Goal: Task Accomplishment & Management: Use online tool/utility

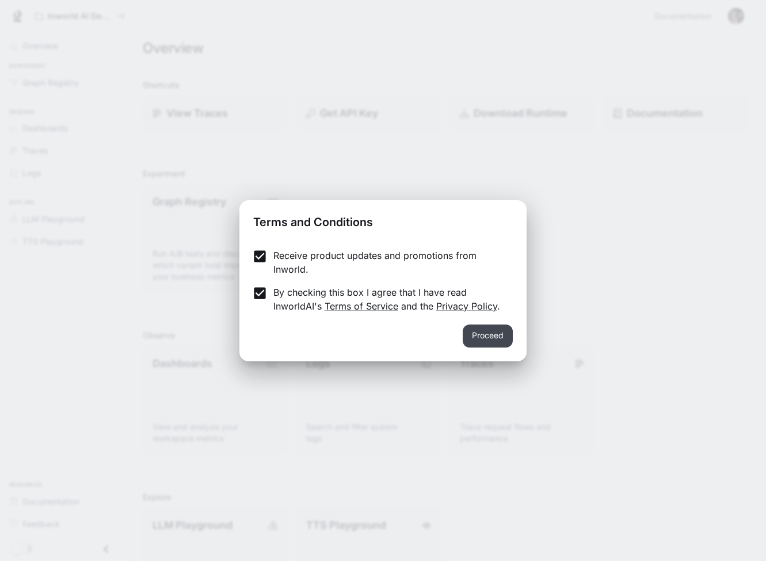
click at [503, 335] on button "Proceed" at bounding box center [488, 336] width 50 height 23
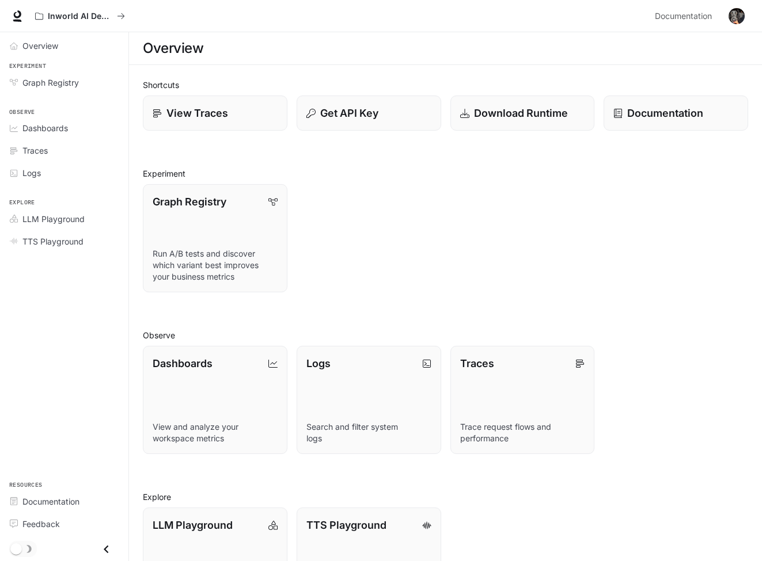
click at [734, 16] on img "button" at bounding box center [736, 16] width 16 height 16
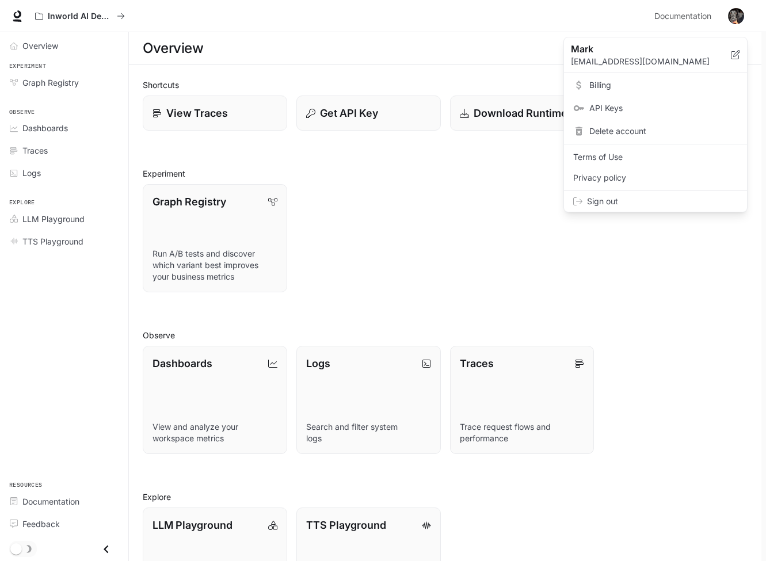
click at [604, 78] on link "Billing" at bounding box center [656, 85] width 179 height 21
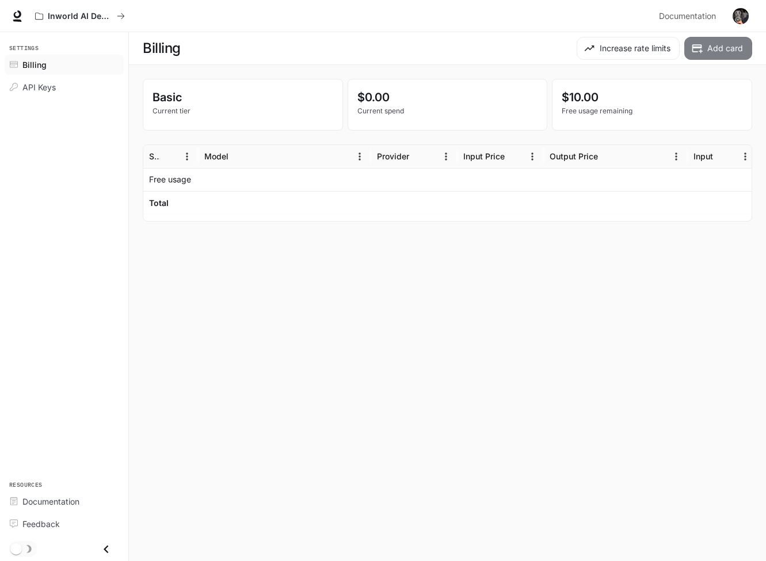
click at [727, 47] on button "Add card" at bounding box center [719, 48] width 68 height 23
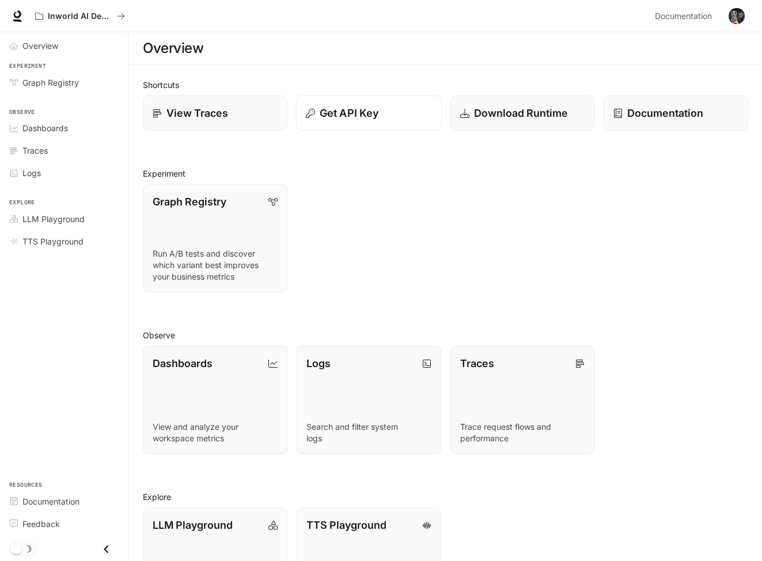
click at [350, 112] on p "Get API Key" at bounding box center [349, 113] width 59 height 16
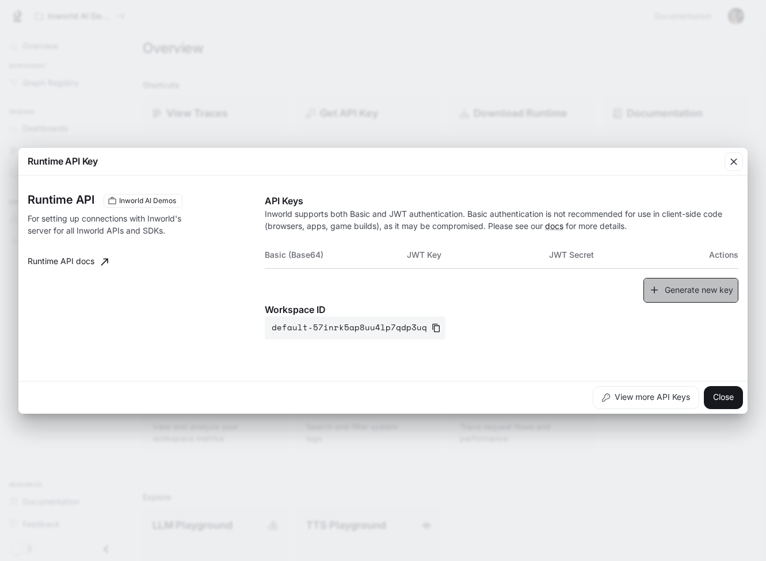
click at [658, 291] on icon "button" at bounding box center [655, 290] width 12 height 12
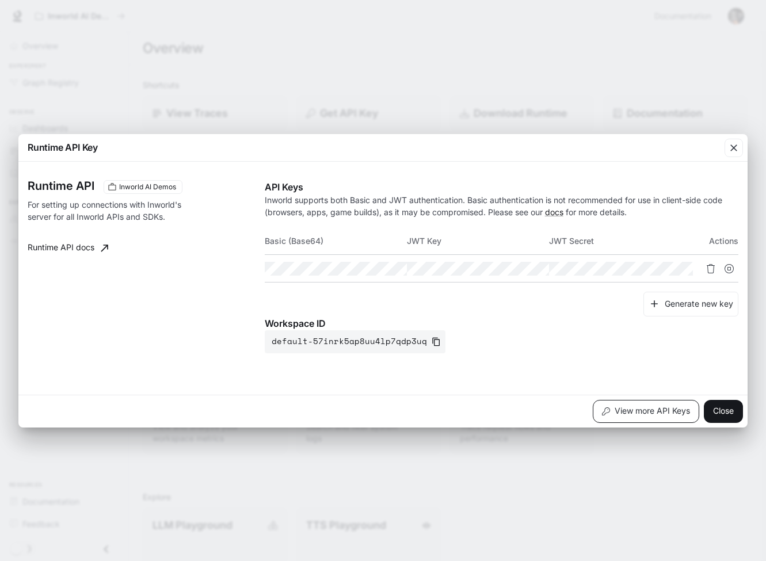
click at [675, 414] on button "View more API Keys" at bounding box center [646, 411] width 107 height 23
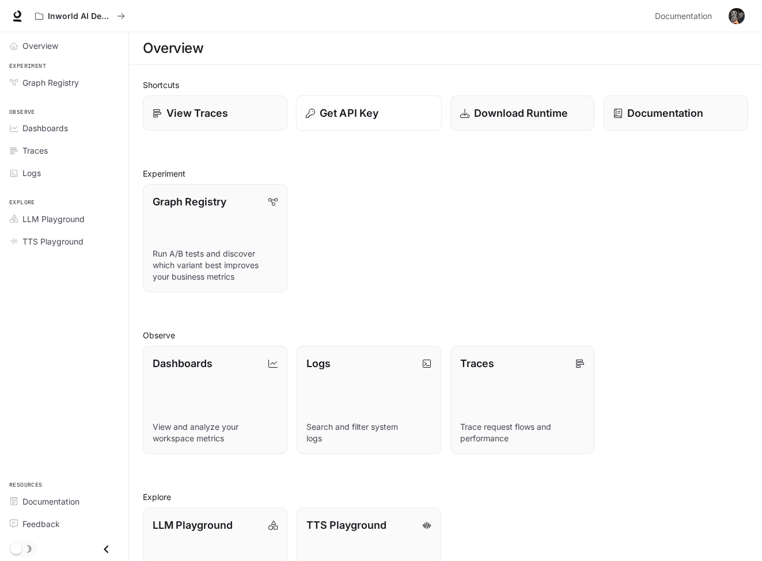
click at [369, 111] on p "Get API Key" at bounding box center [349, 113] width 59 height 16
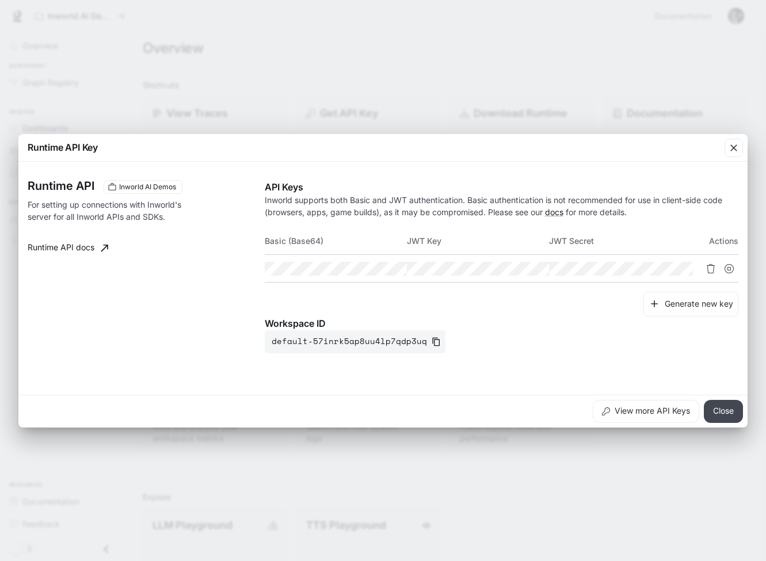
click at [732, 412] on button "Close" at bounding box center [723, 411] width 39 height 23
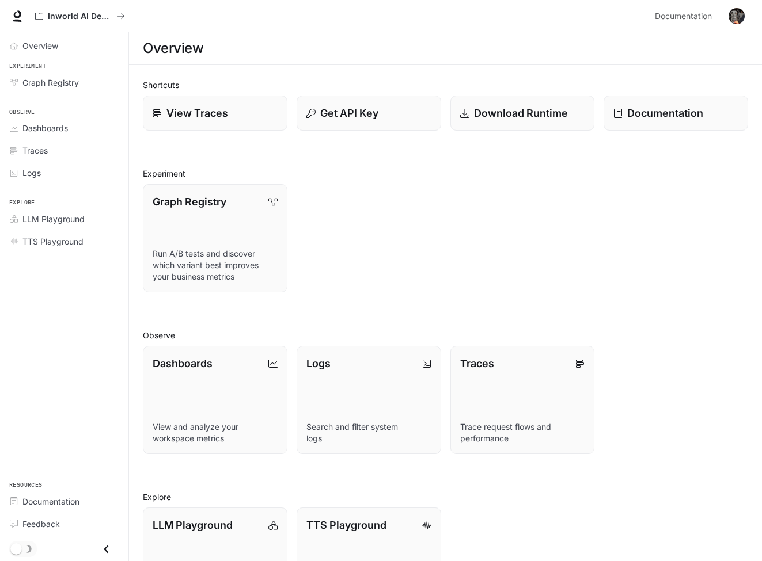
click at [731, 14] on img "button" at bounding box center [736, 16] width 16 height 16
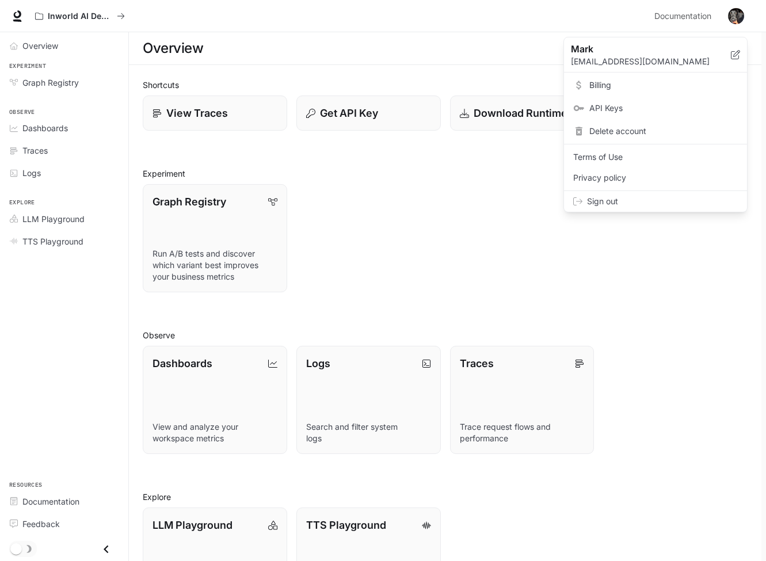
click at [526, 70] on div at bounding box center [383, 280] width 766 height 561
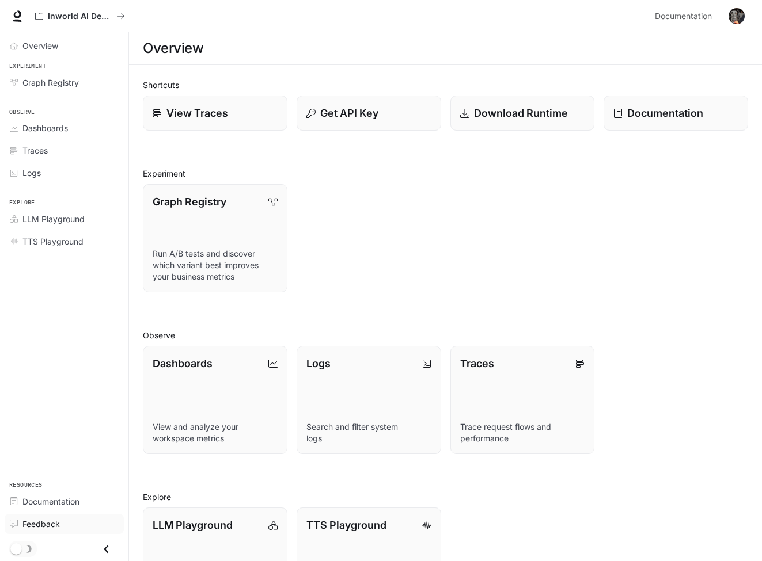
scroll to position [69, 0]
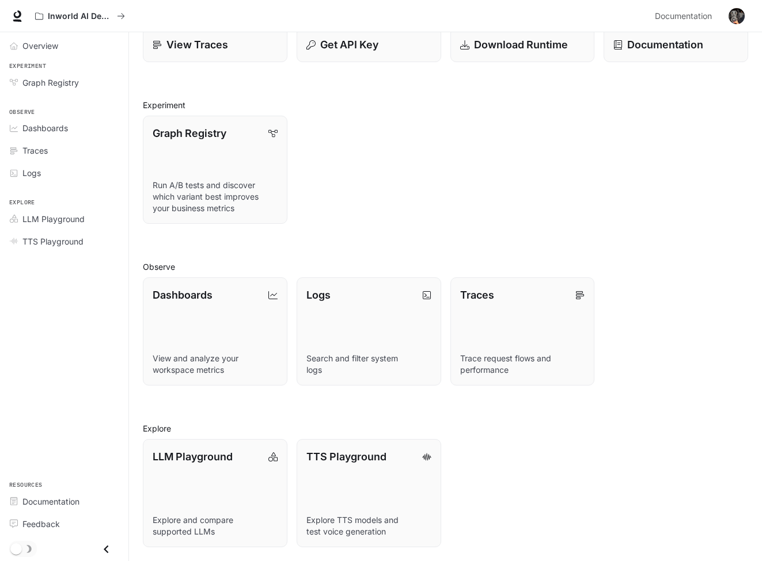
click at [110, 549] on icon "Close drawer" at bounding box center [106, 550] width 16 height 16
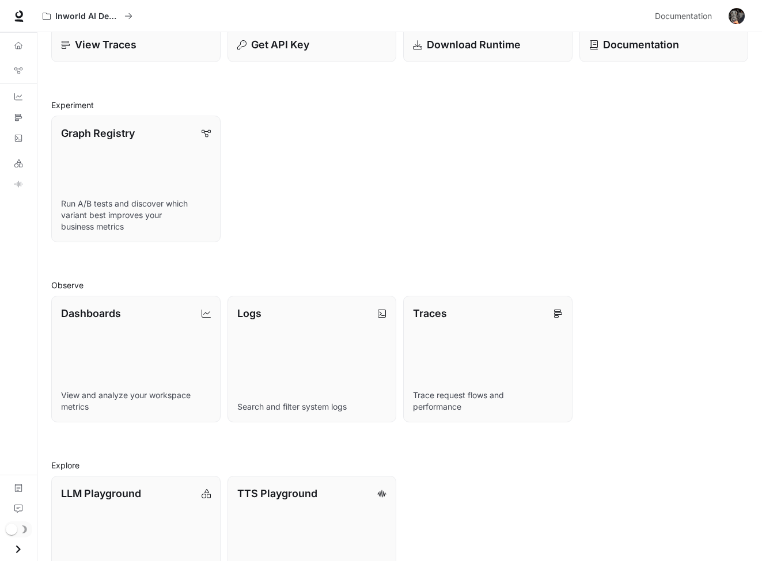
click at [19, 549] on icon "Open drawer" at bounding box center [18, 549] width 5 height 8
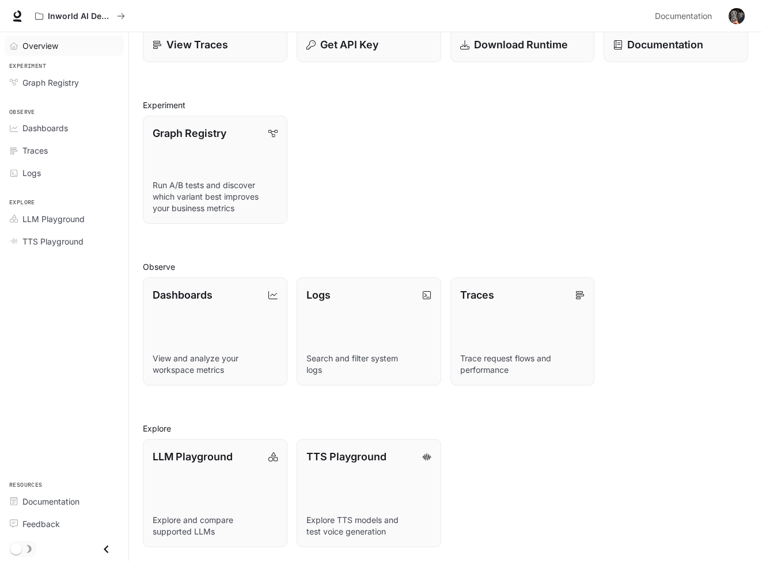
click at [50, 47] on span "Overview" at bounding box center [40, 46] width 36 height 12
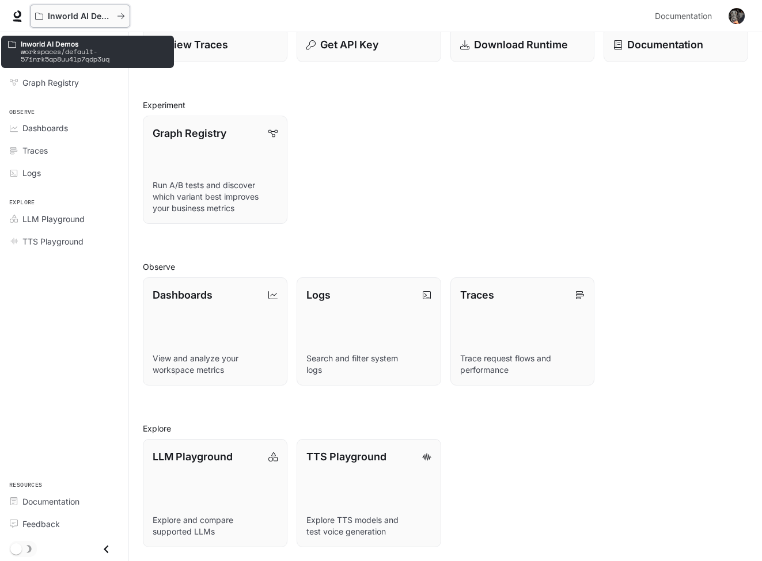
click at [63, 21] on button "Inworld AI Demos" at bounding box center [80, 16] width 100 height 23
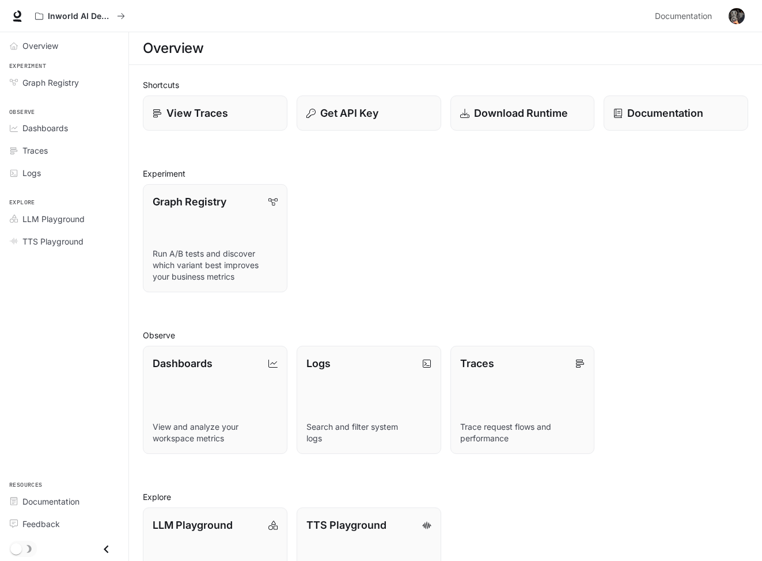
click at [17, 14] on icon at bounding box center [18, 16] width 12 height 12
click at [365, 115] on p "Get API Key" at bounding box center [349, 113] width 59 height 16
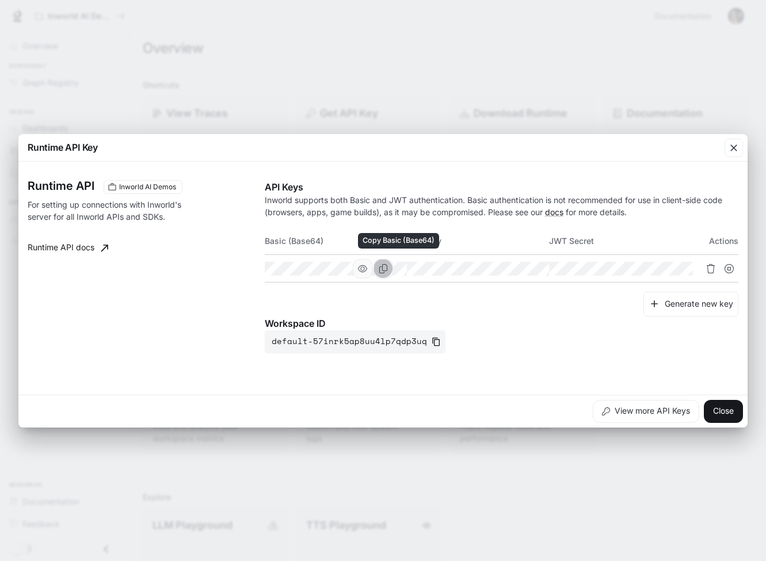
click at [393, 268] on button "Copy Basic (Base64)" at bounding box center [384, 269] width 20 height 20
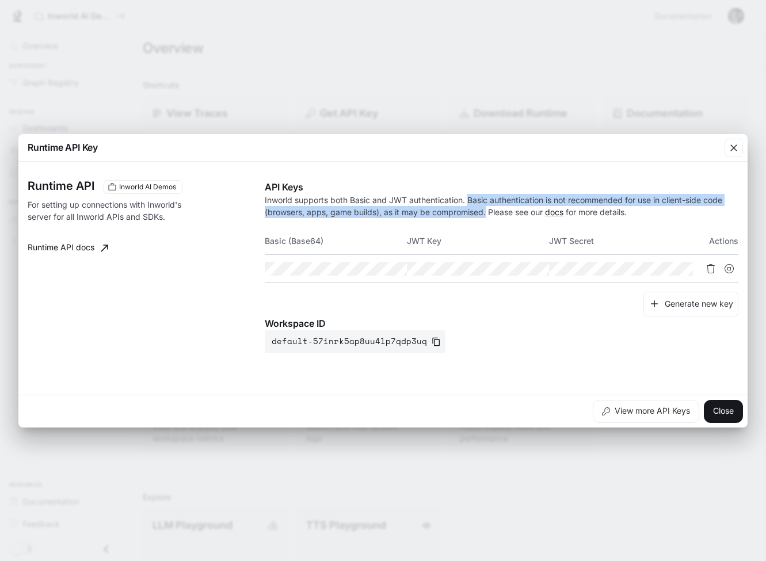
drag, startPoint x: 470, startPoint y: 199, endPoint x: 487, endPoint y: 212, distance: 21.3
click at [487, 212] on p "Inworld supports both Basic and JWT authentication. Basic authentication is not…" at bounding box center [502, 206] width 474 height 24
copy p "Basic authentication is not recommended for use in client-side code (browsers, …"
click at [388, 267] on icon "Copy Basic (Base64)" at bounding box center [383, 268] width 9 height 9
click at [530, 267] on icon "Copy Key" at bounding box center [526, 268] width 8 height 9
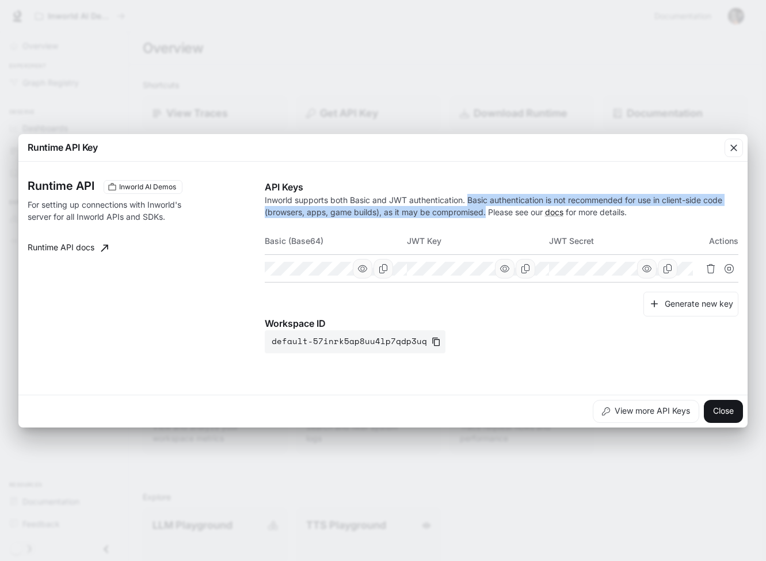
click at [652, 265] on icon "button" at bounding box center [647, 268] width 9 height 9
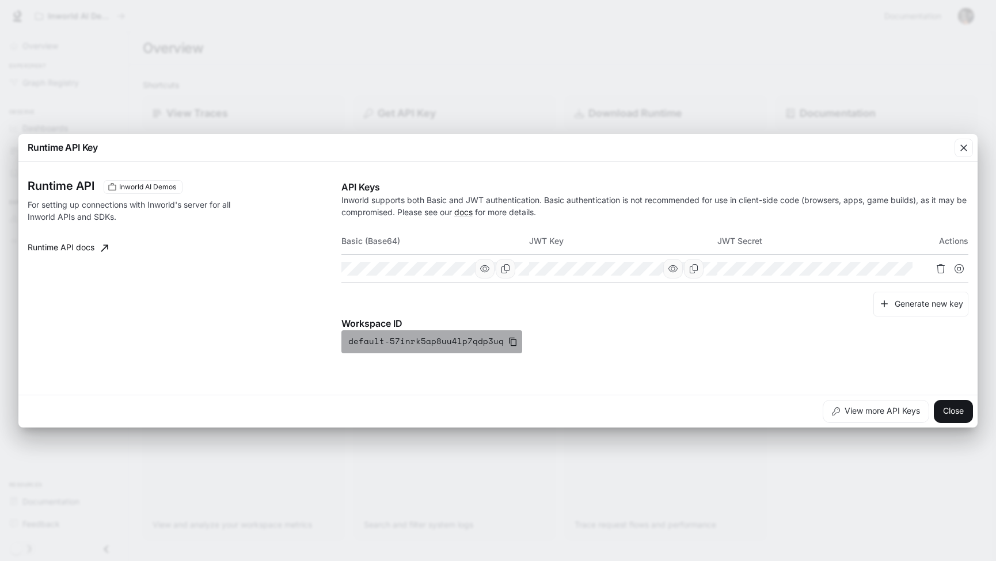
click at [500, 345] on button "default-57inrk5ap8uu4lp7qdp3uq" at bounding box center [431, 342] width 181 height 23
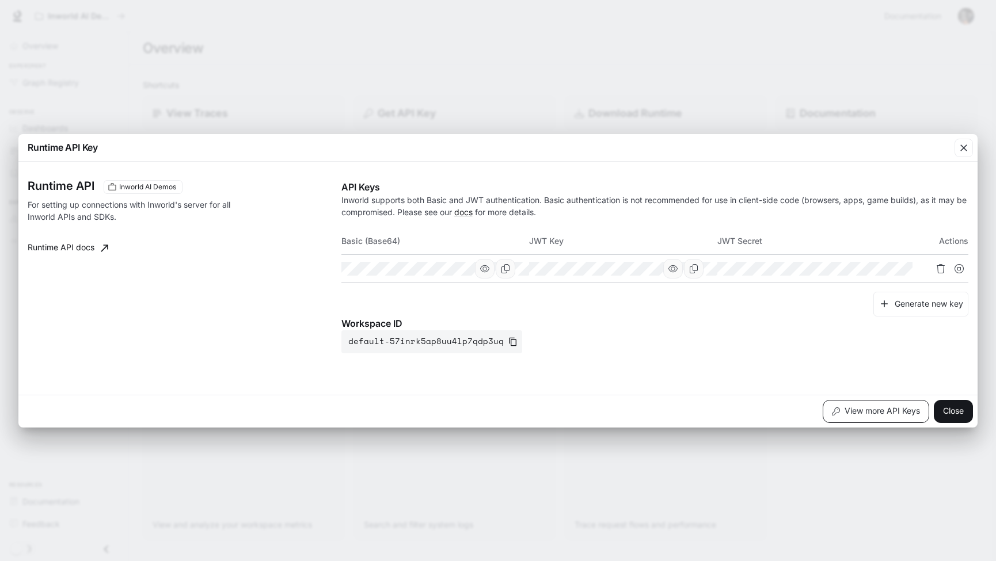
click at [761, 409] on button "View more API Keys" at bounding box center [876, 411] width 107 height 23
